Goal: Task Accomplishment & Management: Complete application form

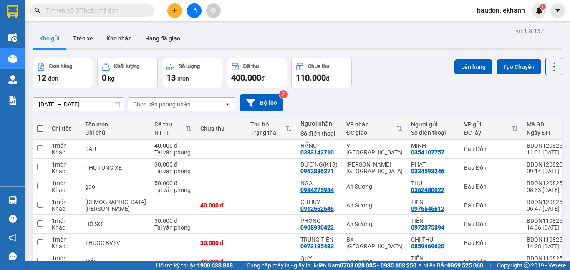
click at [172, 16] on button at bounding box center [174, 10] width 15 height 15
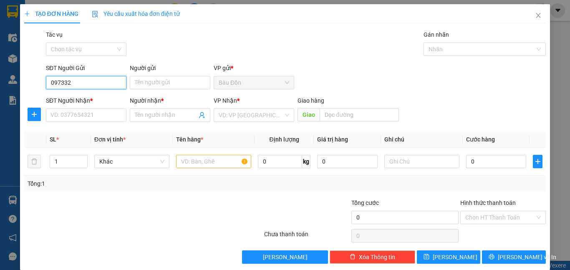
drag, startPoint x: 86, startPoint y: 88, endPoint x: 51, endPoint y: 97, distance: 36.2
click at [51, 97] on form "SĐT Người Gửi 097332 097332 Người gửi Tên người gửi VP gửi * [PERSON_NAME] Ngườ…" at bounding box center [285, 94] width 522 height 62
click at [56, 87] on input "096627" at bounding box center [86, 82] width 81 height 13
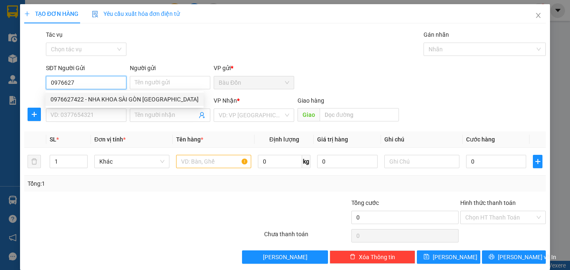
click at [90, 101] on div "0976627422 - NHA KHOA SÀI GÒN [GEOGRAPHIC_DATA]" at bounding box center [125, 99] width 148 height 9
type input "0976627422"
type input "NHA KHOA SÀI GÒN [GEOGRAPHIC_DATA]"
type input "0915999010"
type input "LABO ĐÔNG THẠNH"
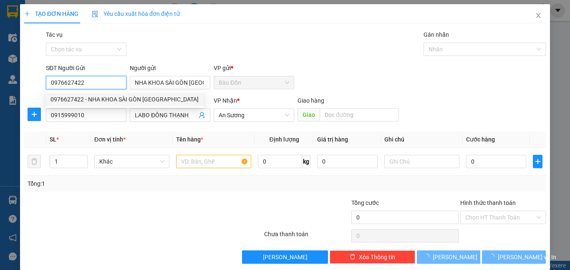
type input "30.000"
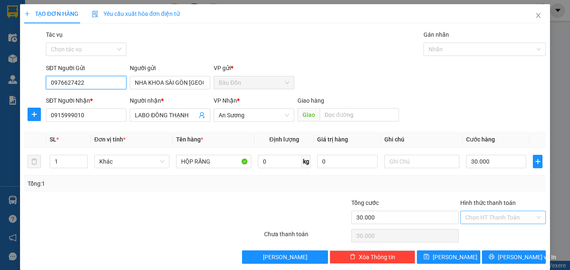
type input "0976627422"
click at [501, 215] on input "Hình thức thanh toán" at bounding box center [501, 217] width 70 height 13
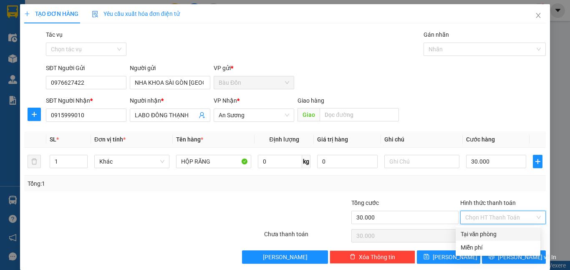
click at [496, 231] on div "Tại văn phòng" at bounding box center [498, 234] width 75 height 9
type input "0"
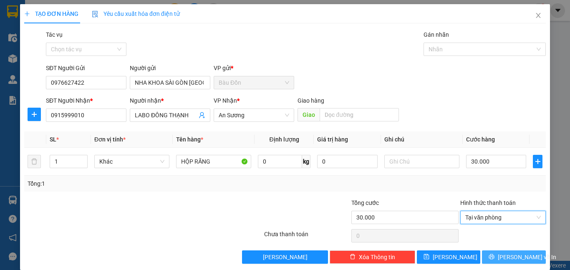
click at [506, 256] on span "[PERSON_NAME] và In" at bounding box center [527, 257] width 58 height 9
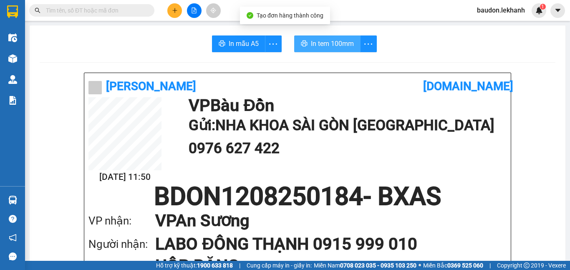
click at [313, 47] on span "In tem 100mm" at bounding box center [332, 43] width 43 height 10
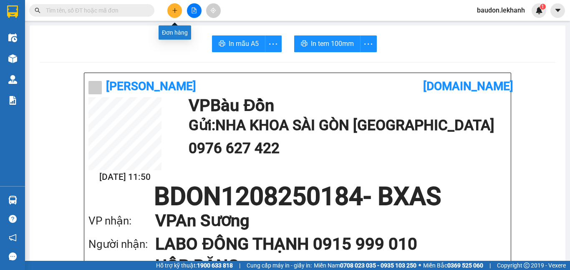
click at [176, 10] on icon "plus" at bounding box center [175, 11] width 6 height 6
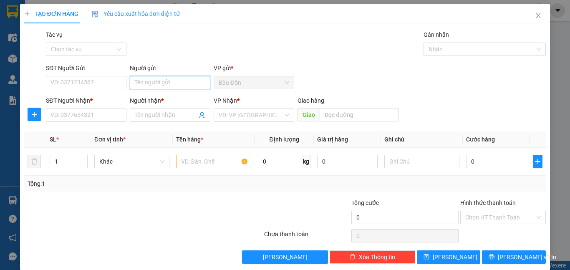
click at [149, 84] on input "Người gửi" at bounding box center [170, 82] width 81 height 13
type input "NGHĨA"
click at [63, 86] on input "SĐT Người Gửi" at bounding box center [86, 82] width 81 height 13
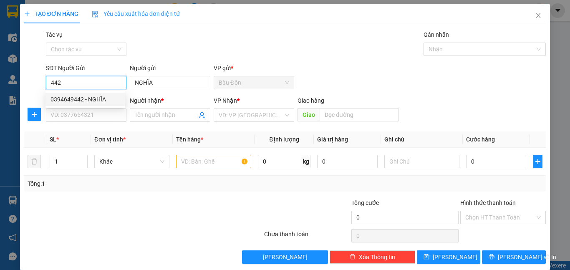
click at [74, 99] on div "0394649442 - NGHĨA" at bounding box center [86, 99] width 70 height 9
type input "0394649442"
type input "NGHĨA"
type input "0397093699"
type input "A CHÍNH"
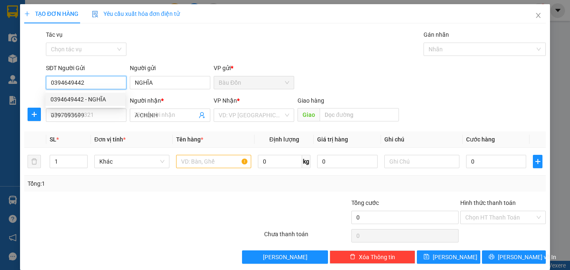
type input "30.000"
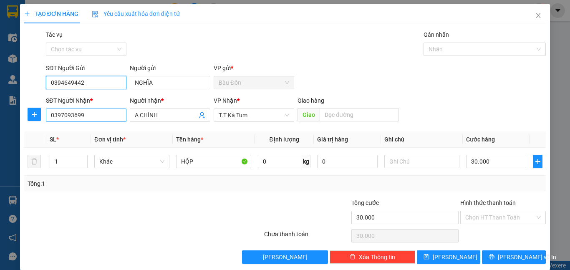
type input "0394649442"
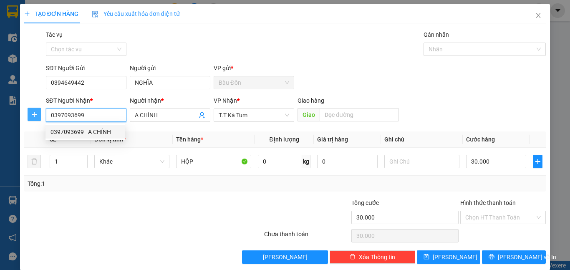
drag, startPoint x: 86, startPoint y: 118, endPoint x: 38, endPoint y: 116, distance: 47.2
click at [40, 117] on div "SĐT Người Nhận * 0397093699 Người nhận * A CHÍNH VP Nhận * T.T Kà Tum Giao hàn…" at bounding box center [285, 110] width 524 height 29
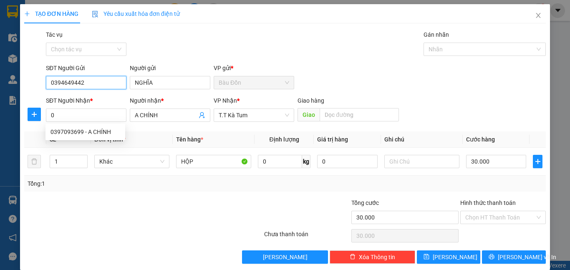
click at [95, 83] on input "0394649442" at bounding box center [86, 82] width 81 height 13
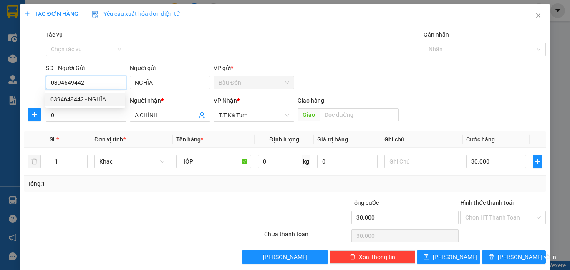
drag, startPoint x: 92, startPoint y: 83, endPoint x: 50, endPoint y: 87, distance: 42.3
click at [50, 87] on input "0394649442" at bounding box center [86, 82] width 81 height 13
drag, startPoint x: 60, startPoint y: 117, endPoint x: 48, endPoint y: 117, distance: 12.5
click at [48, 117] on input "0" at bounding box center [86, 115] width 81 height 13
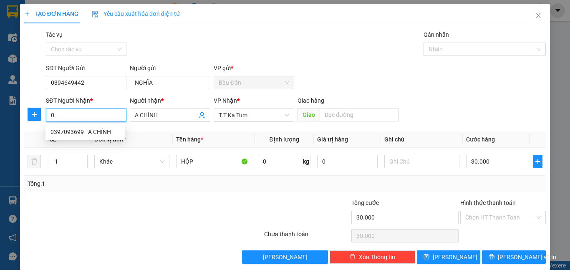
paste input "394649442"
type input "0394649442"
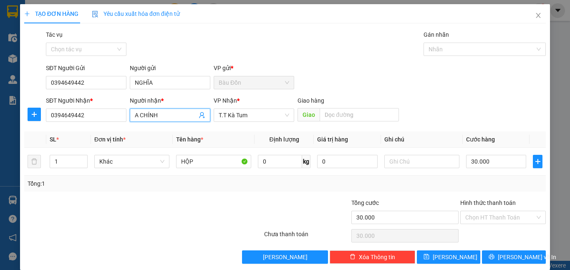
click at [165, 113] on input "A CHÍNH" at bounding box center [166, 115] width 62 height 9
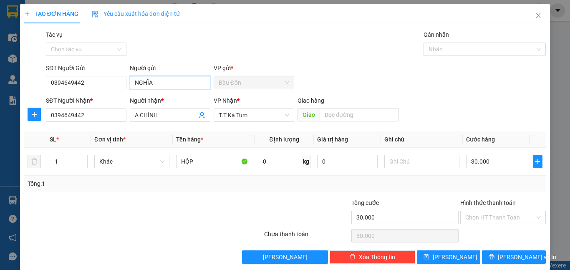
drag, startPoint x: 160, startPoint y: 82, endPoint x: 133, endPoint y: 87, distance: 27.2
click at [122, 89] on div "SĐT Người Gửi 0394649442 Người gửi NGHĨA NGHĨA VP gửi * Bàu Đồn" at bounding box center [296, 77] width 504 height 29
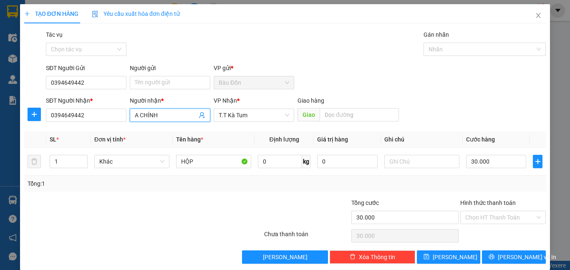
drag, startPoint x: 163, startPoint y: 113, endPoint x: 129, endPoint y: 115, distance: 33.9
click at [130, 115] on span "A CHÍNH" at bounding box center [170, 115] width 81 height 13
paste input "NGHĨA"
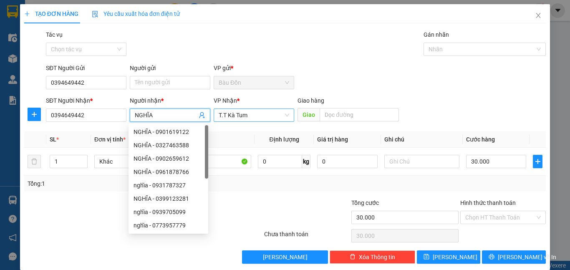
click at [250, 113] on span "T.T Kà Tum" at bounding box center [254, 115] width 71 height 13
type input "NGHĨA"
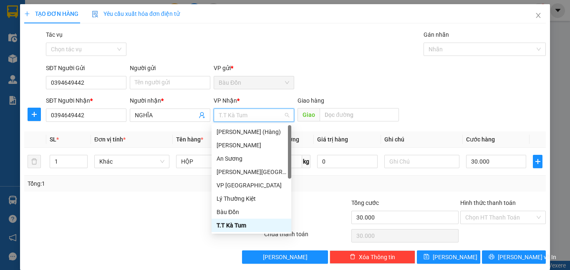
type input "L"
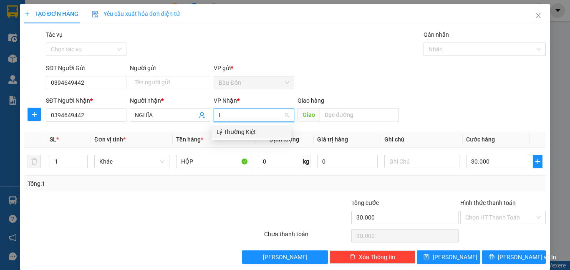
click at [235, 132] on div "Lý Thường Kiệt" at bounding box center [252, 131] width 70 height 9
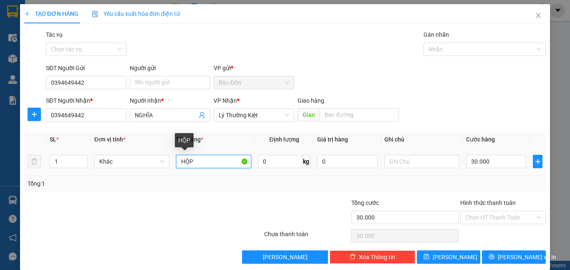
drag, startPoint x: 190, startPoint y: 166, endPoint x: 170, endPoint y: 165, distance: 19.2
click at [170, 165] on tr "1 Khác HỘP 0 kg 0 30.000" at bounding box center [285, 162] width 522 height 28
drag, startPoint x: 195, startPoint y: 158, endPoint x: 159, endPoint y: 165, distance: 37.4
click at [159, 165] on tr "1 Khác P 0 kg 0 30.000" at bounding box center [285, 162] width 522 height 28
type input "THÙNG LOA"
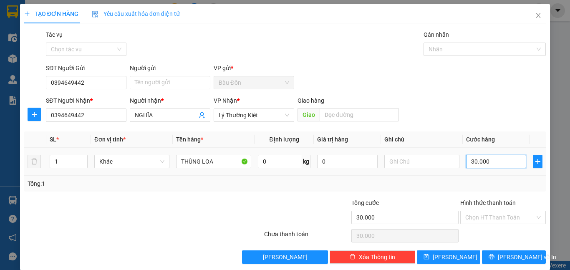
click at [476, 166] on input "30.000" at bounding box center [496, 161] width 60 height 13
type input "1"
type input "10"
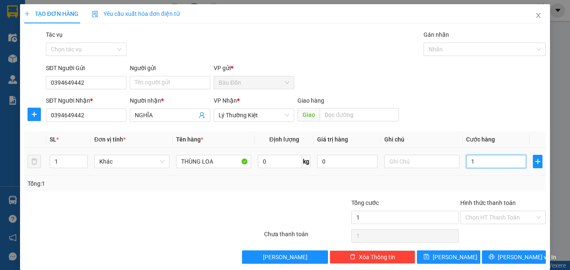
type input "10"
type input "100"
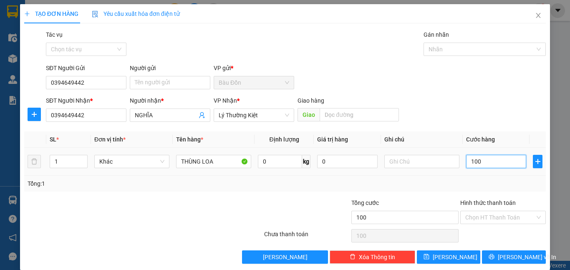
type input "1.000"
type input "10.000"
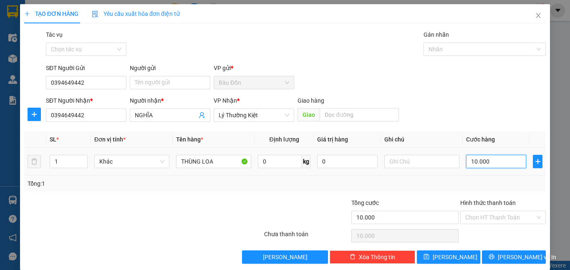
type input "100.000"
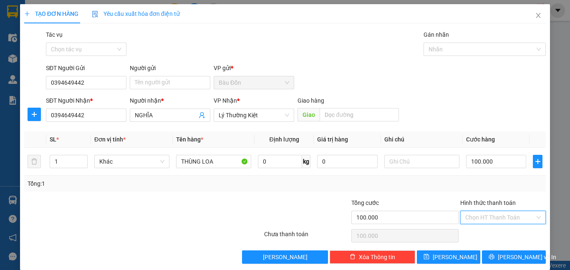
click at [490, 212] on input "Hình thức thanh toán" at bounding box center [501, 217] width 70 height 13
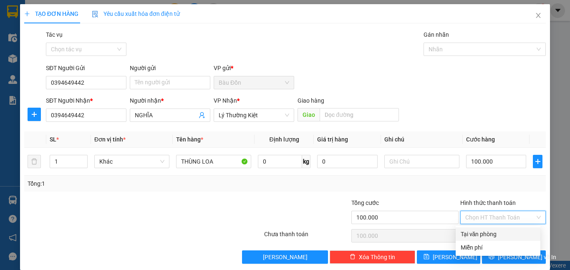
click at [492, 235] on div "Tại văn phòng" at bounding box center [498, 234] width 75 height 9
type input "0"
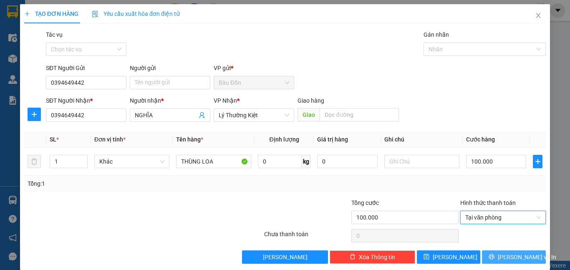
drag, startPoint x: 506, startPoint y: 255, endPoint x: 496, endPoint y: 249, distance: 12.2
click at [506, 255] on span "[PERSON_NAME] và In" at bounding box center [527, 257] width 58 height 9
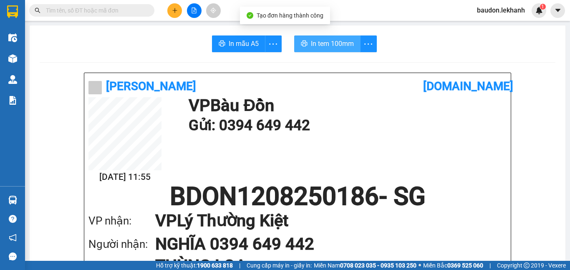
click at [318, 50] on button "In tem 100mm" at bounding box center [327, 43] width 66 height 17
